Goal: Navigation & Orientation: Find specific page/section

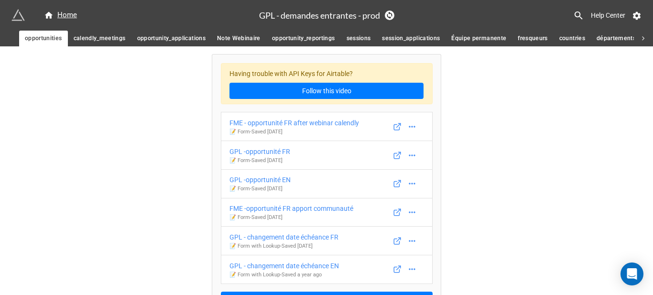
click at [121, 42] on span "calendly_meetings" at bounding box center [100, 38] width 52 height 10
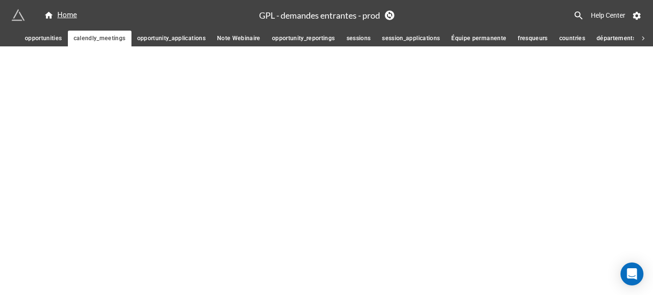
click at [164, 38] on span "opportunity_applications" at bounding box center [171, 38] width 68 height 10
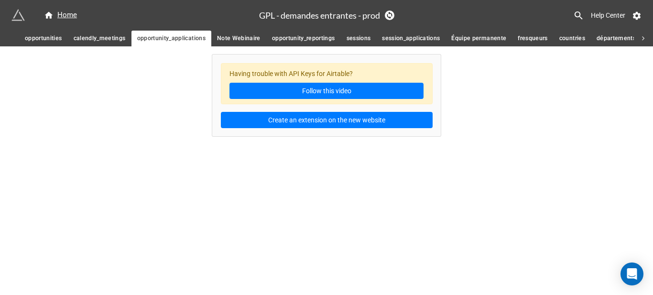
click at [110, 40] on span "calendly_meetings" at bounding box center [100, 38] width 52 height 10
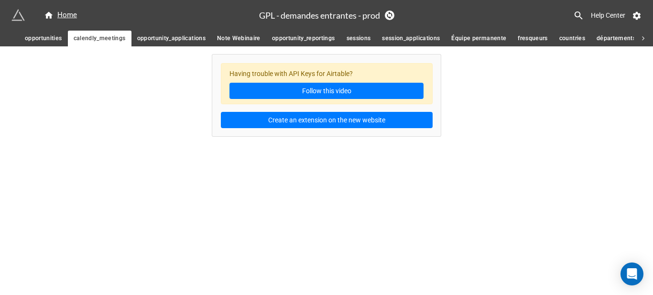
click at [53, 40] on span "opportunities" at bounding box center [43, 38] width 37 height 10
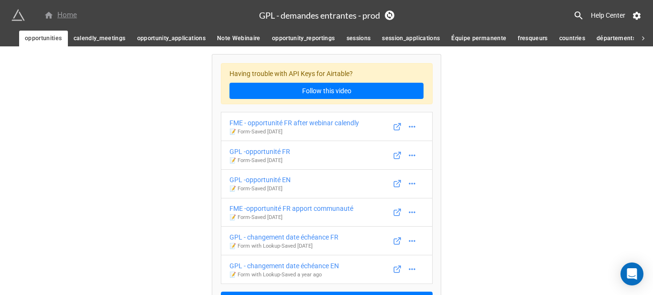
click at [57, 14] on div "Home" at bounding box center [60, 15] width 33 height 11
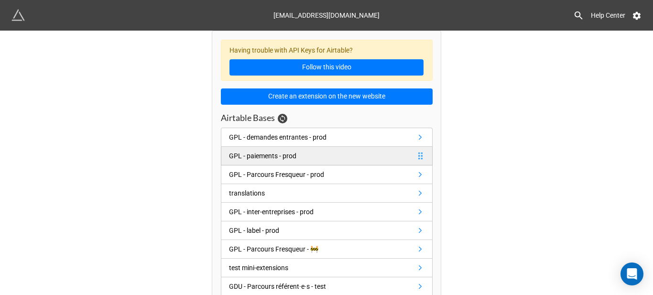
click at [284, 157] on div "GPL - paiements - prod" at bounding box center [262, 156] width 67 height 11
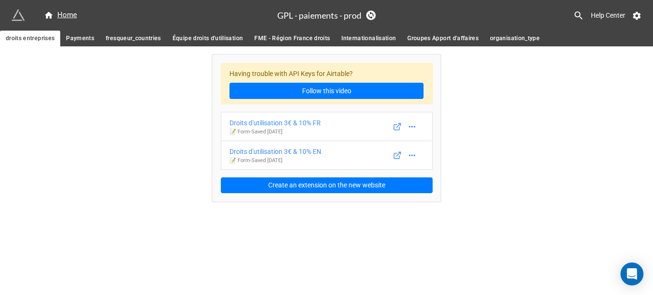
click at [87, 38] on span "Payments" at bounding box center [80, 38] width 28 height 10
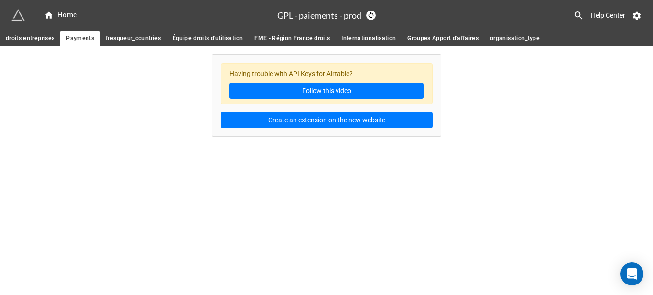
click at [130, 40] on span "fresqueur_countries" at bounding box center [133, 38] width 55 height 10
click at [202, 38] on span "Équipe droits d'utilisation" at bounding box center [208, 38] width 70 height 10
click at [283, 37] on span "FME - Région France droits" at bounding box center [292, 38] width 76 height 10
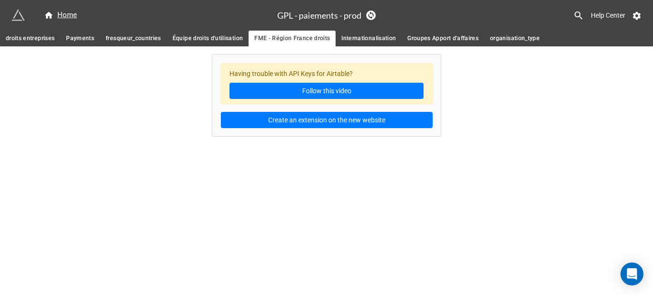
click at [354, 39] on span "Internationalisation" at bounding box center [368, 38] width 54 height 10
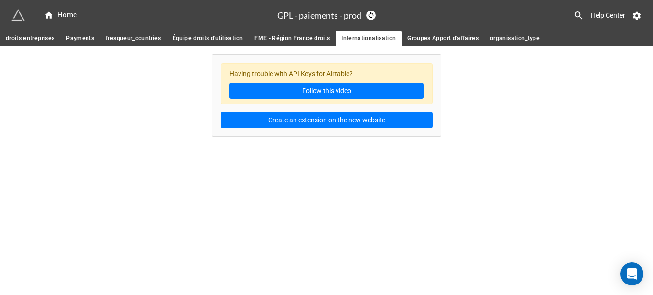
click at [434, 39] on span "Groupes Apport d'affaires" at bounding box center [442, 38] width 71 height 10
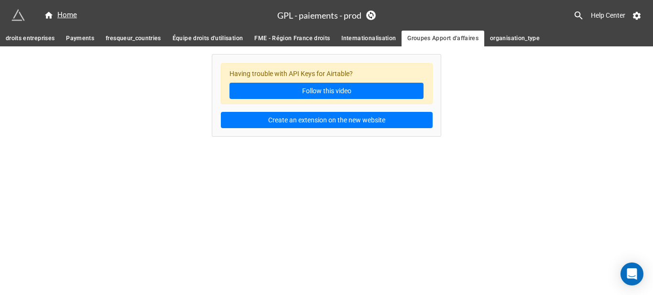
click at [509, 37] on span "organisation_type" at bounding box center [515, 38] width 50 height 10
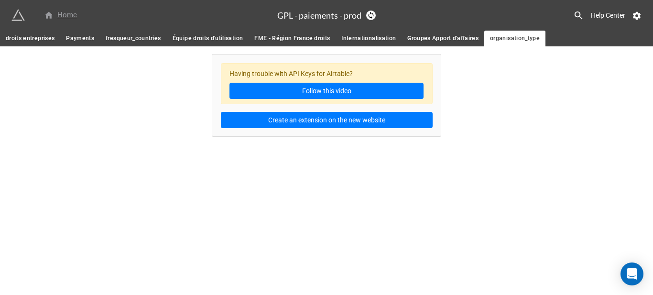
click at [57, 12] on div "Home" at bounding box center [60, 15] width 33 height 11
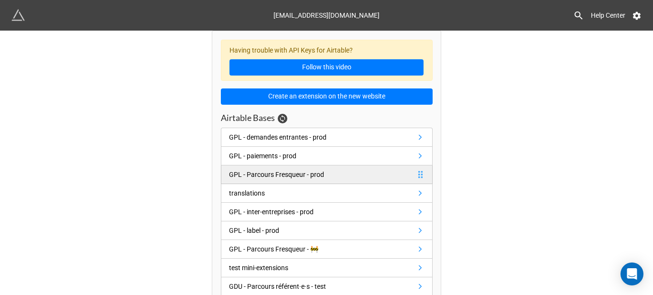
click at [301, 177] on div "GPL - Parcours Fresqueur - prod" at bounding box center [276, 174] width 95 height 11
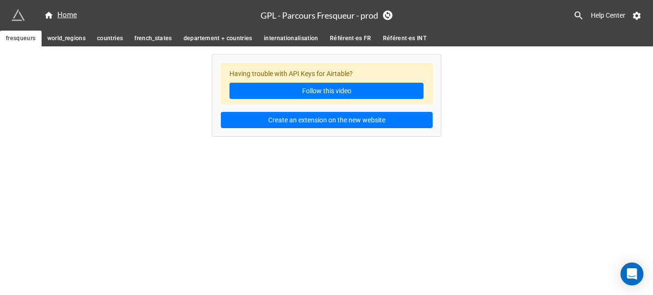
click at [61, 39] on span "world_regions" at bounding box center [66, 38] width 39 height 10
click at [116, 36] on span "countries" at bounding box center [110, 38] width 26 height 10
click at [149, 36] on span "french_states" at bounding box center [153, 38] width 38 height 10
click at [208, 34] on span "departement + countries" at bounding box center [218, 38] width 69 height 10
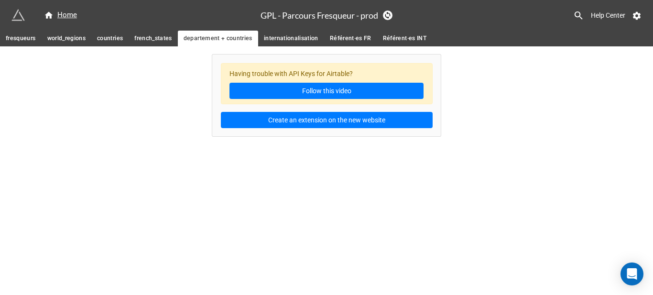
click at [291, 37] on span "internationalisation" at bounding box center [291, 38] width 54 height 10
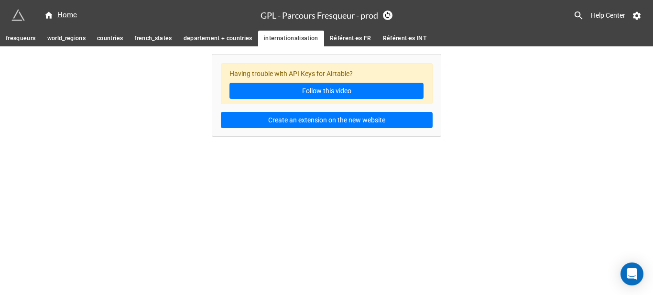
click at [354, 37] on span "Référent·es FR" at bounding box center [351, 38] width 42 height 10
click at [405, 36] on span "Référent·es INT" at bounding box center [405, 38] width 44 height 10
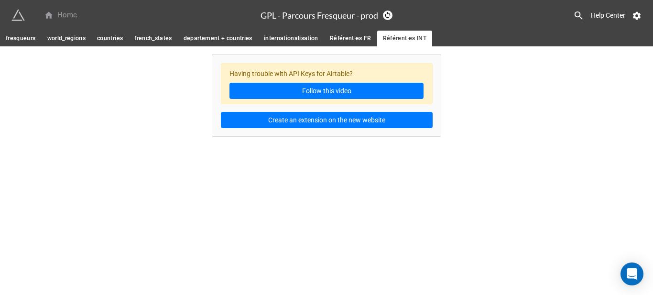
click at [60, 15] on div "Home" at bounding box center [60, 15] width 33 height 11
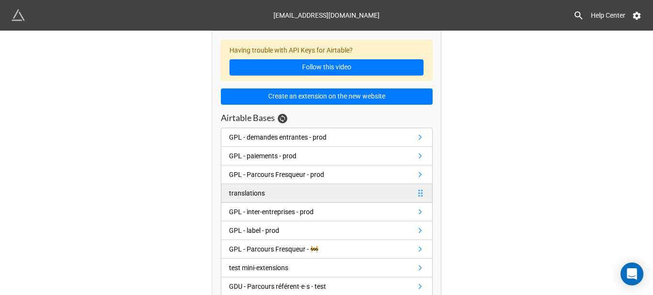
click at [298, 193] on link "translations" at bounding box center [327, 193] width 212 height 19
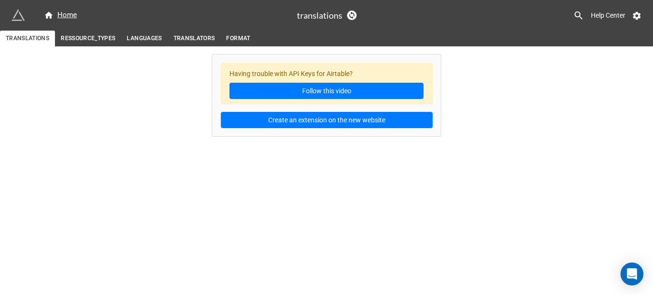
click at [102, 36] on span "RESSOURCE_TYPES" at bounding box center [88, 38] width 54 height 10
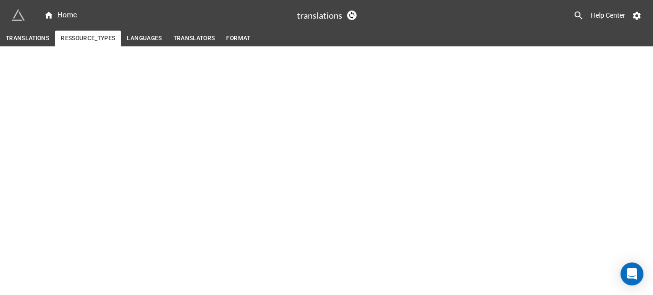
click at [141, 38] on span "LANGUAGES" at bounding box center [144, 38] width 35 height 10
click at [201, 40] on span "TRANSLATORS" at bounding box center [195, 38] width 42 height 10
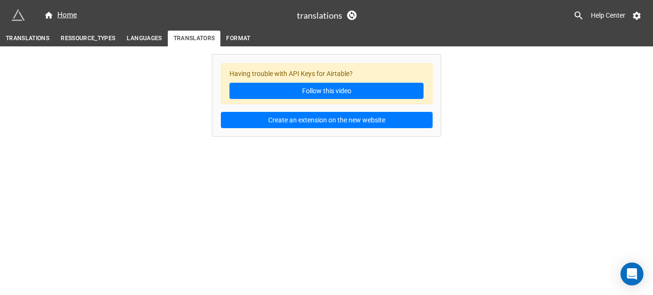
click at [241, 37] on span "FORMAT" at bounding box center [238, 38] width 24 height 10
click at [57, 16] on div "Home" at bounding box center [60, 15] width 33 height 11
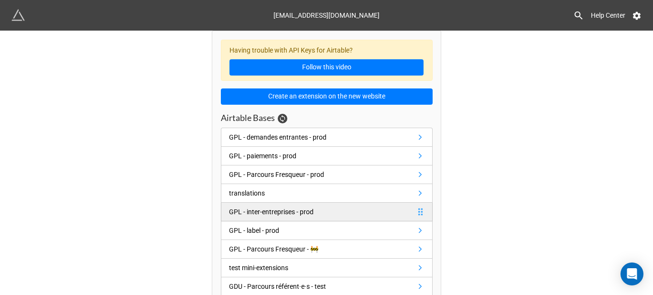
click at [283, 211] on div "GPL - inter-entreprises - prod" at bounding box center [271, 212] width 85 height 11
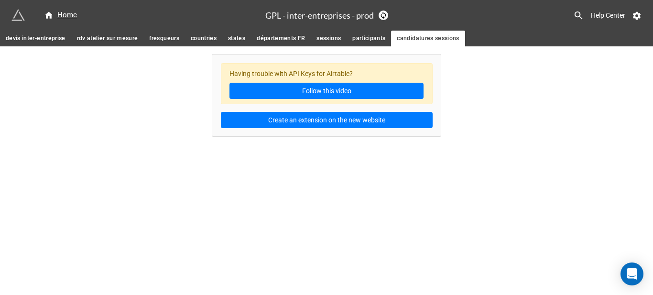
click at [381, 31] on link "participants" at bounding box center [369, 39] width 44 height 16
click at [320, 40] on span "sessions" at bounding box center [328, 38] width 24 height 10
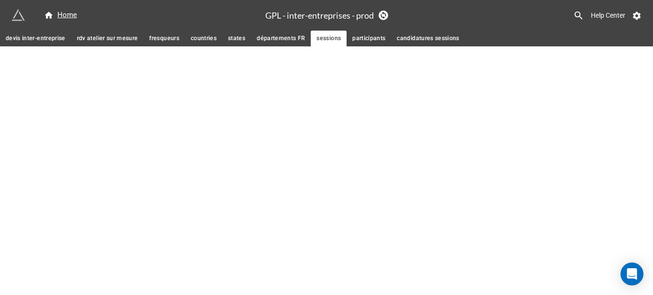
drag, startPoint x: 275, startPoint y: 38, endPoint x: 222, endPoint y: 38, distance: 53.1
click at [274, 38] on span "départements FR" at bounding box center [281, 38] width 48 height 10
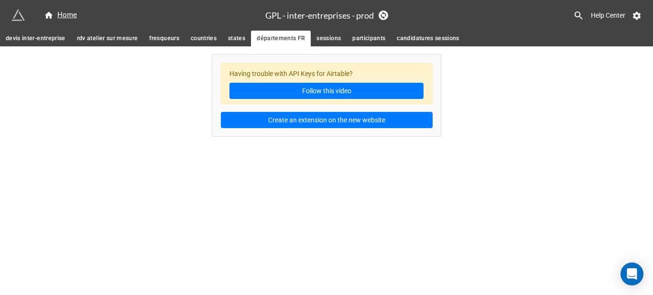
click at [230, 41] on span "states" at bounding box center [236, 38] width 17 height 10
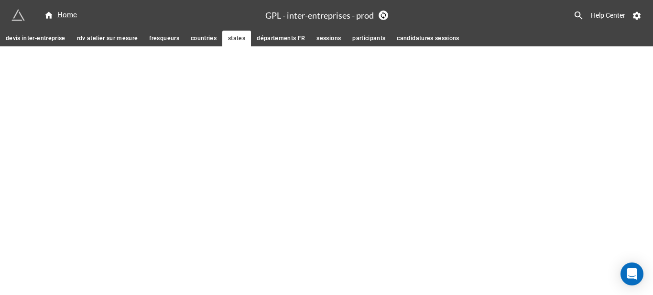
click at [195, 37] on span "countries" at bounding box center [204, 38] width 26 height 10
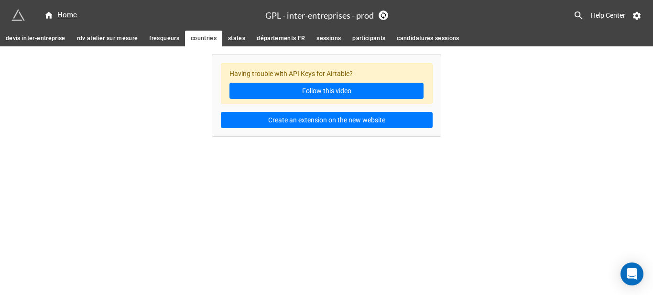
click at [164, 40] on span "fresqueurs" at bounding box center [164, 38] width 30 height 10
click at [82, 38] on span "rdv atelier sur mesure" at bounding box center [107, 38] width 61 height 10
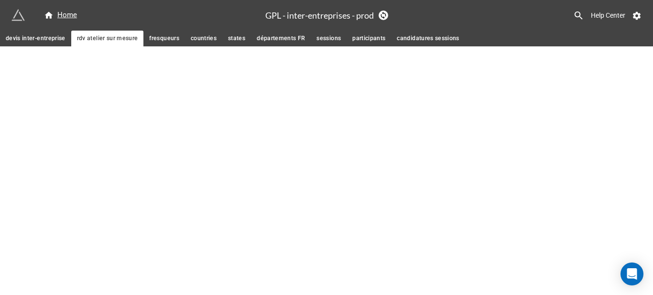
click at [38, 36] on span "devis inter-entreprise" at bounding box center [36, 38] width 60 height 10
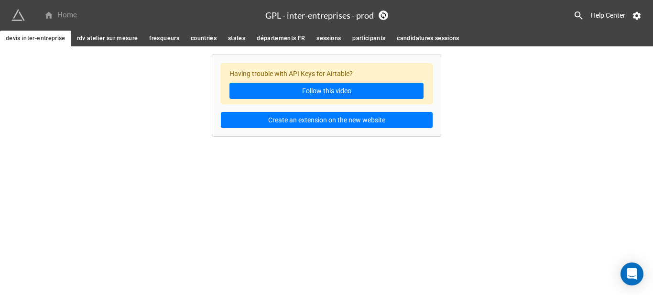
click at [58, 10] on div "Home" at bounding box center [138, 15] width 254 height 17
click at [61, 13] on div "Home" at bounding box center [60, 15] width 33 height 11
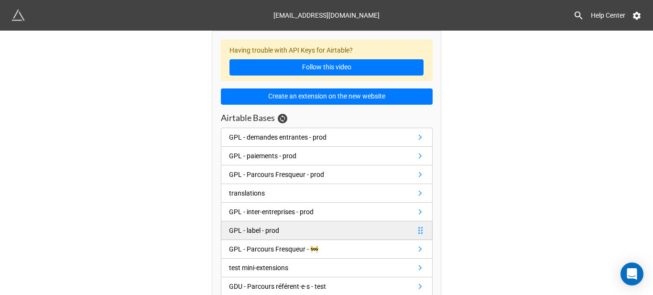
click at [327, 232] on link "GPL - label - prod" at bounding box center [327, 230] width 212 height 19
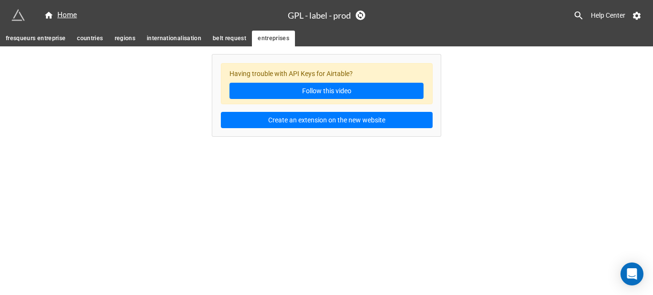
click at [230, 39] on span "belt request" at bounding box center [229, 38] width 33 height 10
click at [165, 39] on span "internationalisation" at bounding box center [174, 38] width 54 height 10
click at [117, 41] on span "regions" at bounding box center [125, 38] width 21 height 10
click at [97, 39] on span "countries" at bounding box center [90, 38] width 26 height 10
click at [42, 35] on span "fresqueurs entreprise" at bounding box center [36, 38] width 60 height 10
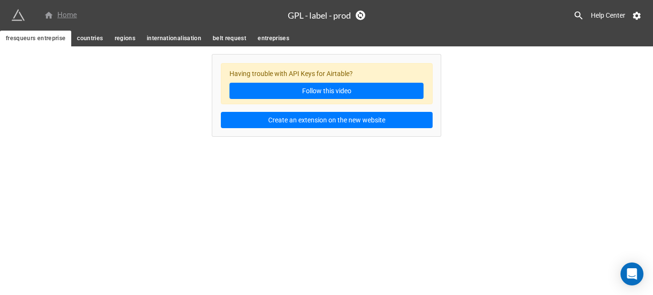
click at [61, 14] on div "Home" at bounding box center [60, 15] width 33 height 11
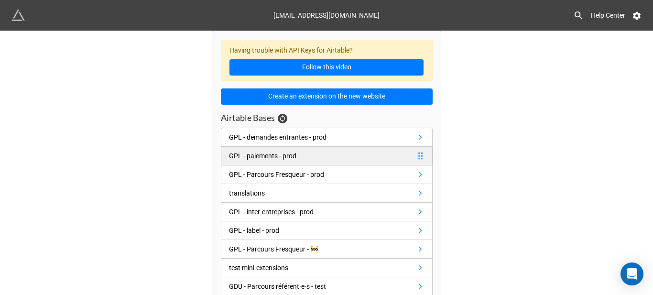
click at [291, 157] on div "GPL - paiements - prod" at bounding box center [262, 156] width 67 height 11
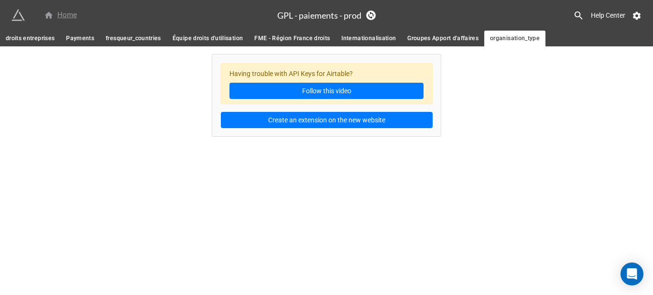
click at [72, 11] on div "Home" at bounding box center [60, 15] width 33 height 11
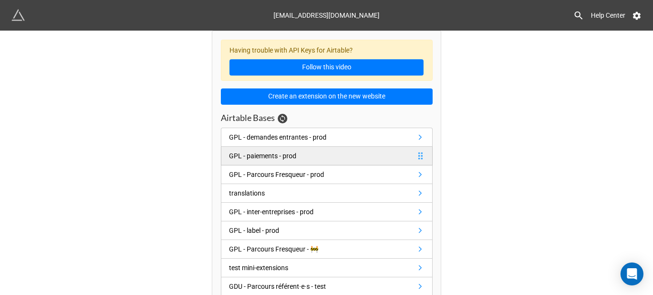
click at [276, 157] on div "GPL - paiements - prod" at bounding box center [262, 156] width 67 height 11
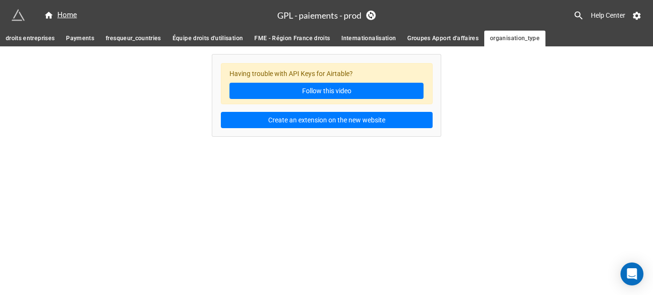
click at [19, 37] on span "droits entreprises" at bounding box center [30, 38] width 49 height 10
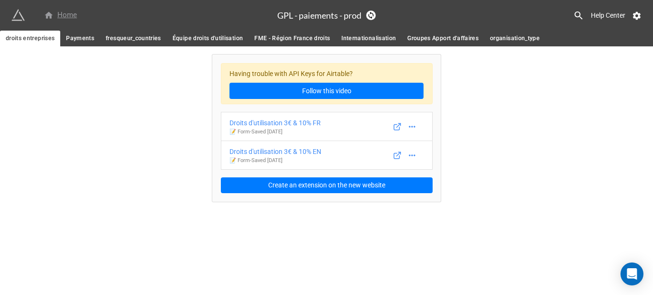
click at [71, 12] on div "Home" at bounding box center [60, 15] width 33 height 11
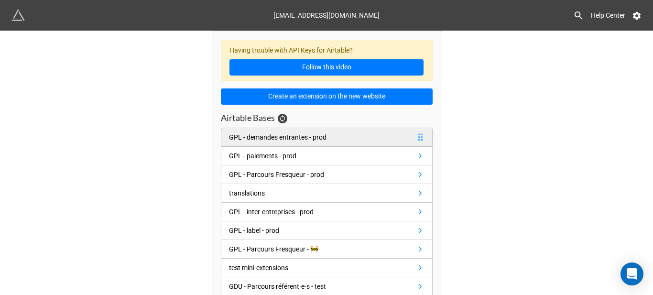
click at [295, 138] on div "GPL - demandes entrantes - prod" at bounding box center [278, 137] width 98 height 11
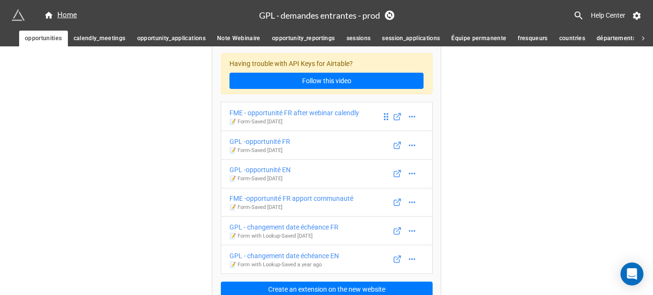
scroll to position [11, 0]
